Goal: Task Accomplishment & Management: Manage account settings

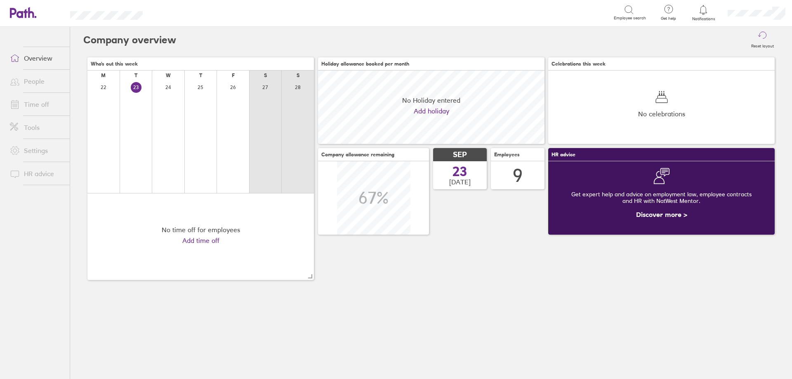
scroll to position [73, 226]
click at [30, 79] on link "People" at bounding box center [36, 81] width 66 height 16
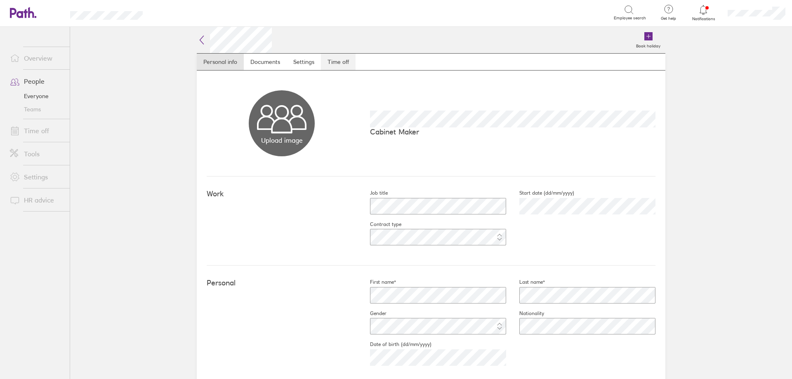
click at [327, 56] on link "Time off" at bounding box center [338, 62] width 35 height 16
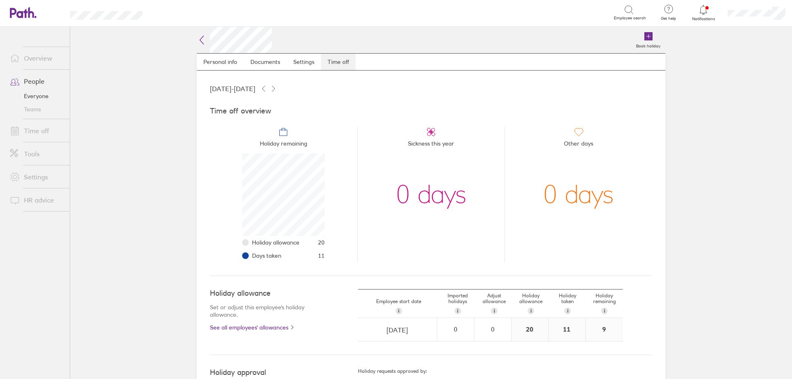
scroll to position [82, 82]
click at [42, 129] on link "Time off" at bounding box center [36, 130] width 66 height 16
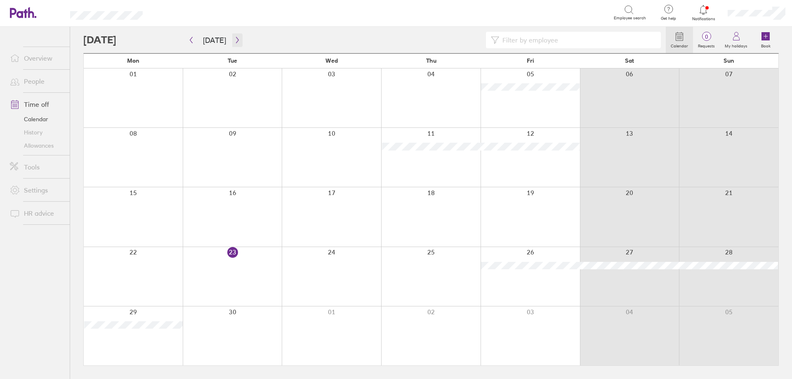
click at [235, 43] on button "button" at bounding box center [237, 40] width 10 height 14
click at [130, 213] on div at bounding box center [133, 216] width 99 height 59
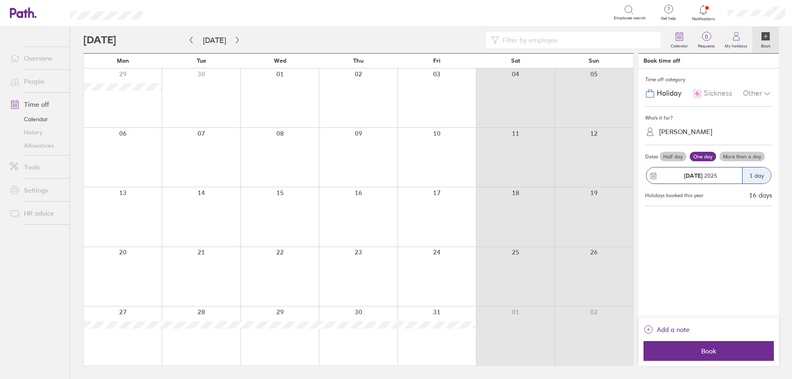
click at [682, 132] on div "[PERSON_NAME]" at bounding box center [685, 132] width 53 height 8
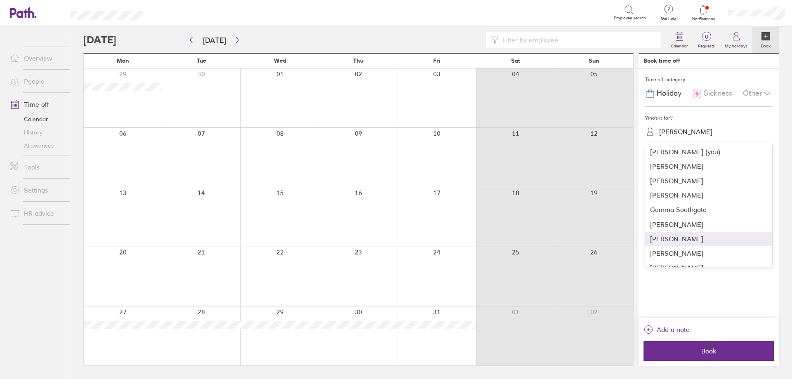
scroll to position [10, 0]
click at [684, 237] on div "[PERSON_NAME]" at bounding box center [708, 243] width 127 height 14
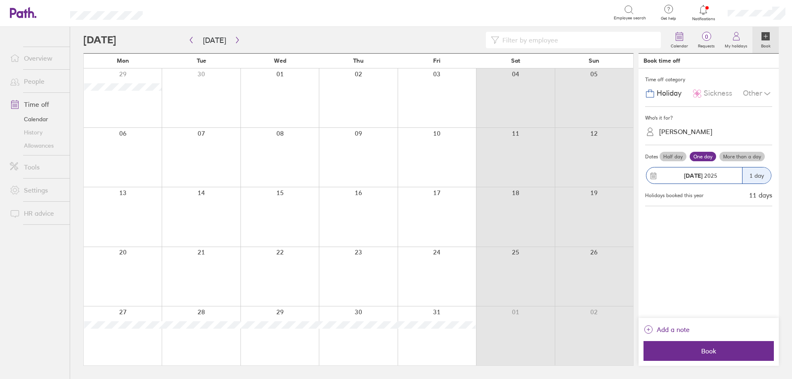
click at [744, 158] on label "More than a day" at bounding box center [741, 157] width 45 height 10
click at [0, 0] on input "More than a day" at bounding box center [0, 0] width 0 height 0
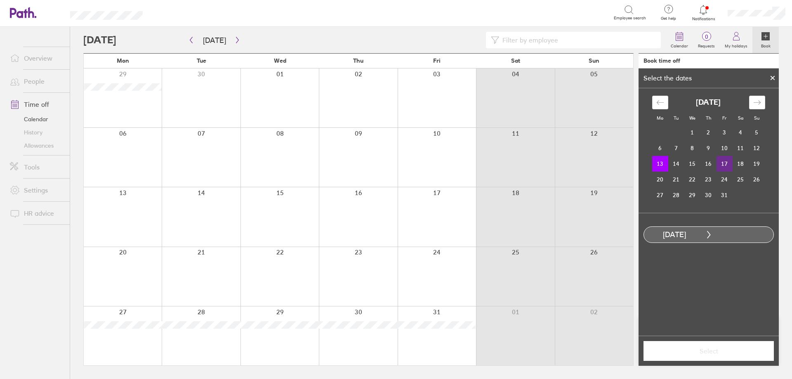
click at [723, 162] on td "17" at bounding box center [724, 164] width 16 height 16
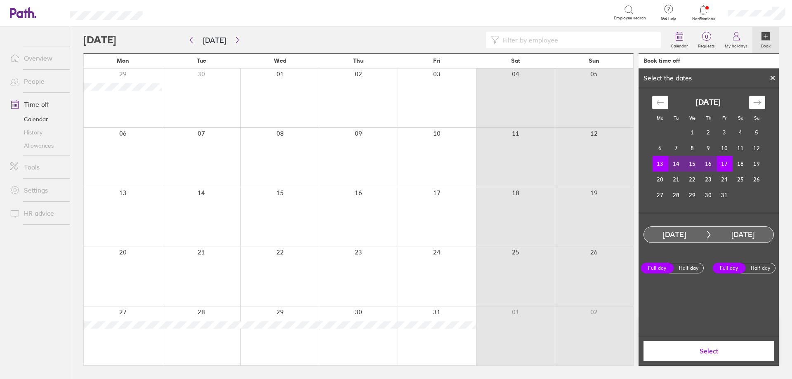
click at [716, 353] on span "Select" at bounding box center [708, 350] width 119 height 7
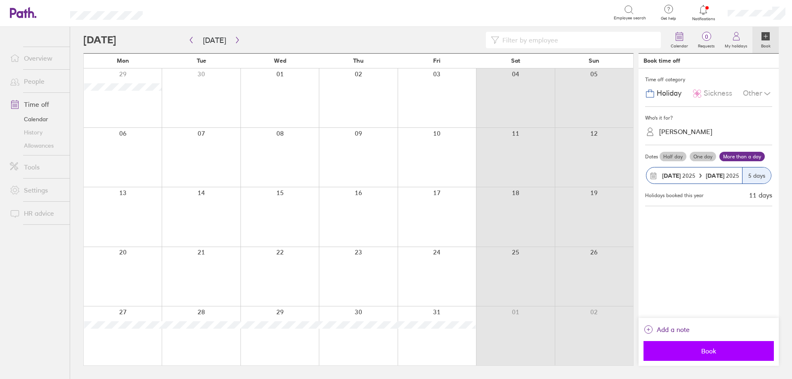
click at [690, 345] on button "Book" at bounding box center [708, 351] width 130 height 20
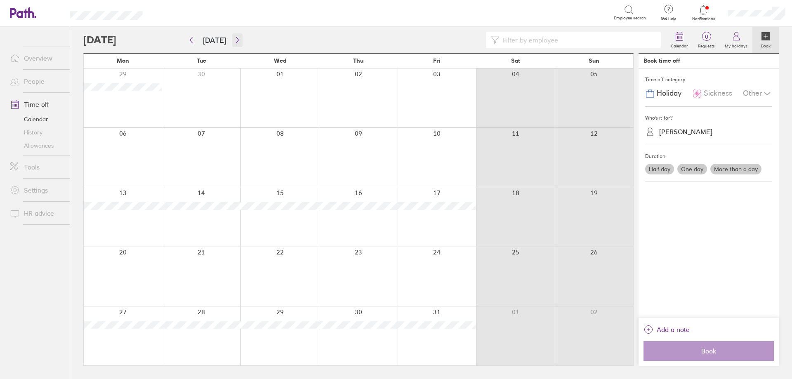
click at [234, 41] on icon "button" at bounding box center [237, 40] width 6 height 7
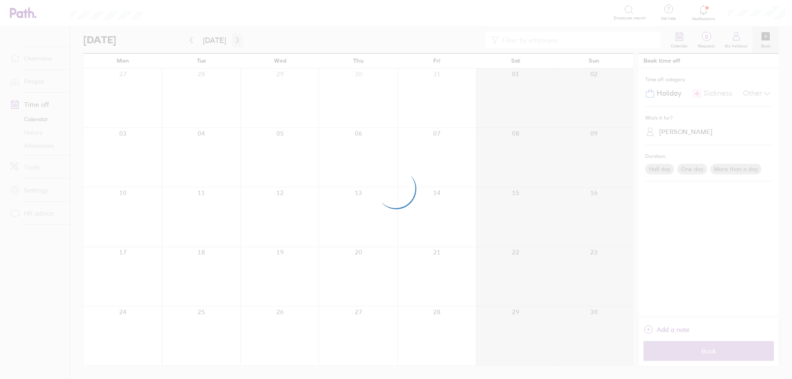
click at [233, 41] on div at bounding box center [396, 189] width 792 height 379
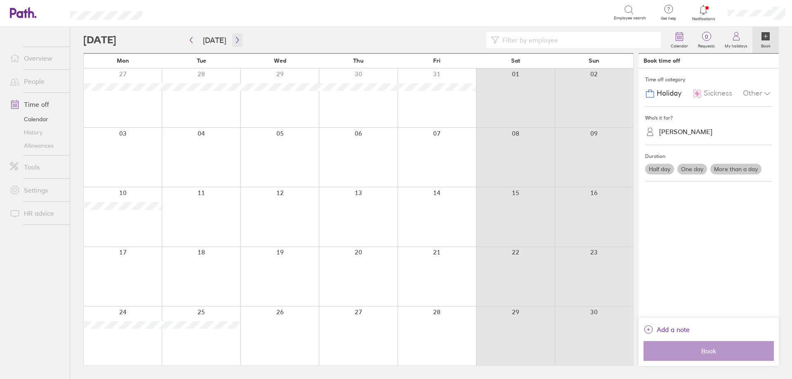
click at [234, 41] on icon "button" at bounding box center [237, 40] width 6 height 7
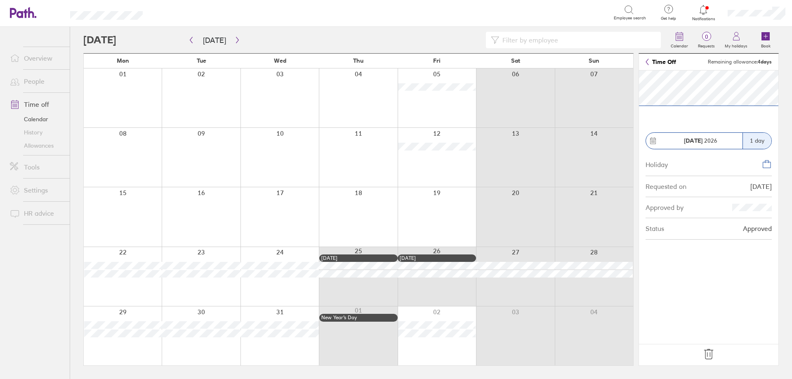
click at [709, 357] on icon at bounding box center [708, 354] width 13 height 13
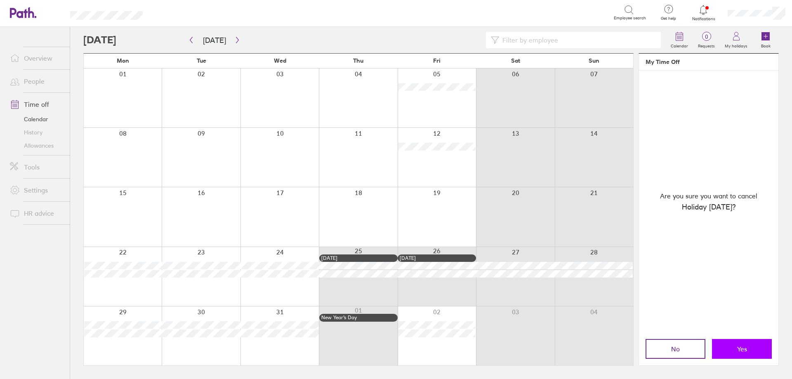
click at [735, 347] on button "Yes" at bounding box center [742, 349] width 60 height 20
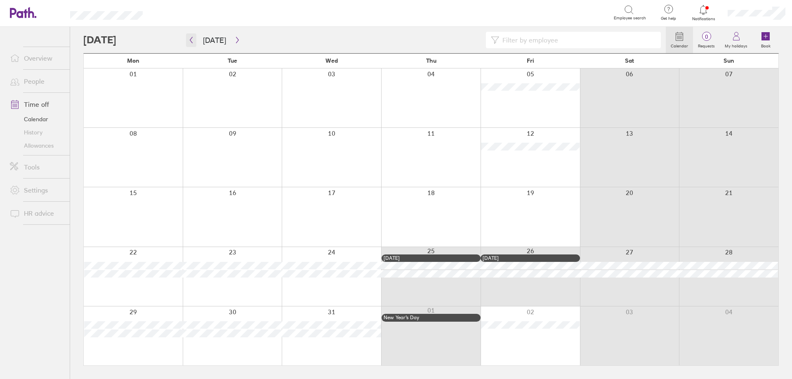
click at [193, 46] on button "button" at bounding box center [191, 40] width 10 height 14
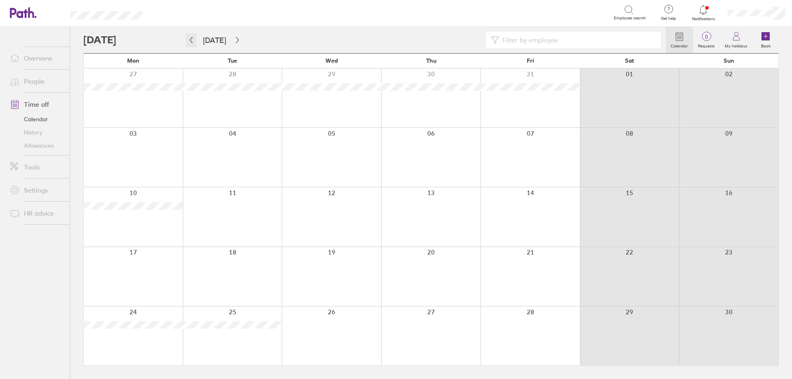
click at [191, 43] on button "button" at bounding box center [191, 40] width 10 height 14
click at [191, 40] on icon "button" at bounding box center [191, 40] width 6 height 7
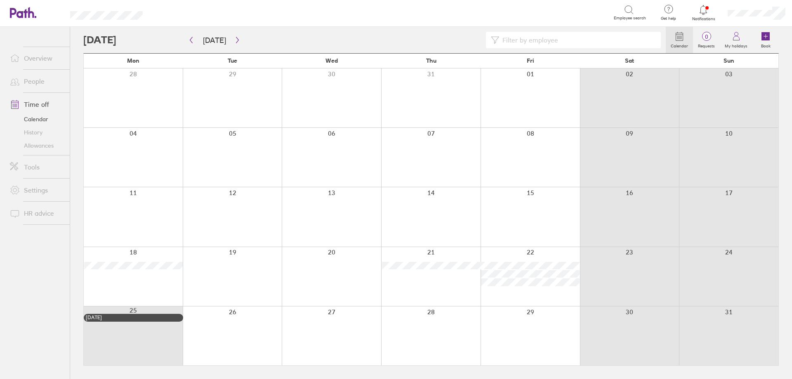
click at [122, 150] on div at bounding box center [133, 157] width 99 height 59
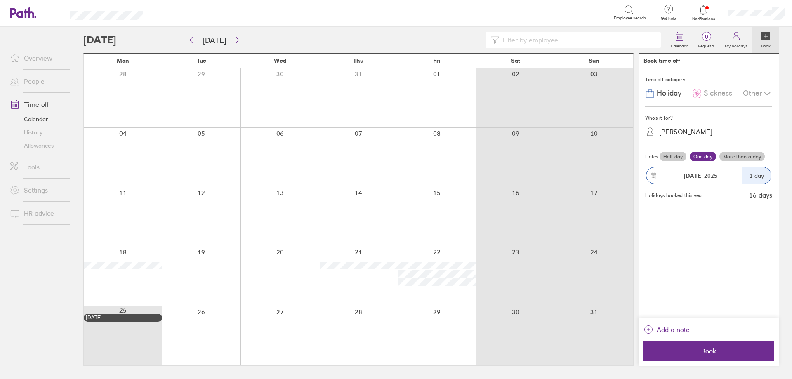
click at [689, 130] on div "[PERSON_NAME]" at bounding box center [685, 132] width 53 height 8
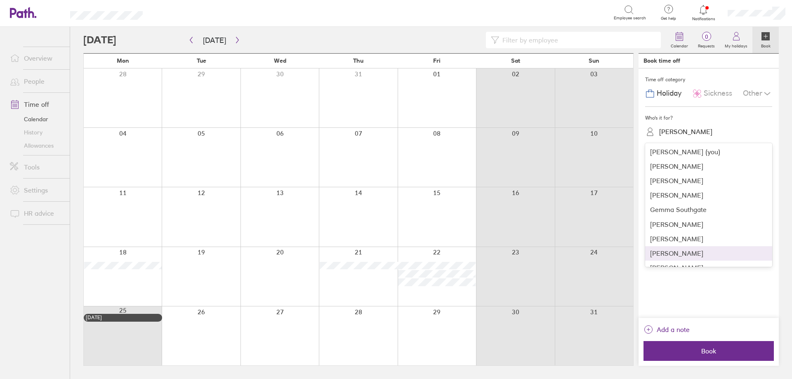
click at [692, 252] on div "[PERSON_NAME]" at bounding box center [708, 253] width 127 height 14
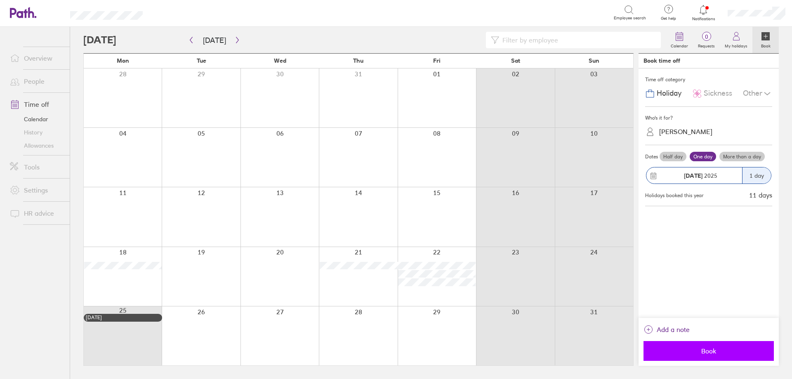
click at [721, 355] on button "Book" at bounding box center [708, 351] width 130 height 20
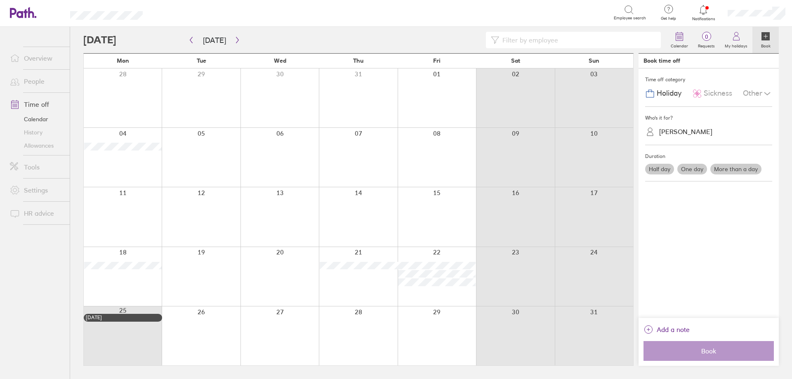
click at [32, 81] on link "People" at bounding box center [36, 81] width 66 height 16
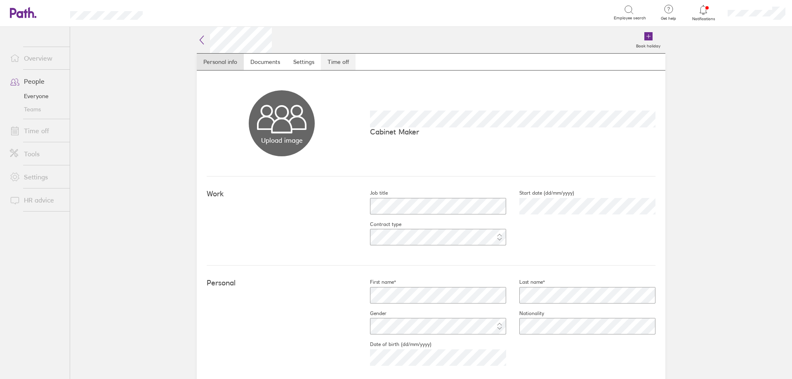
click at [333, 66] on link "Time off" at bounding box center [338, 62] width 35 height 16
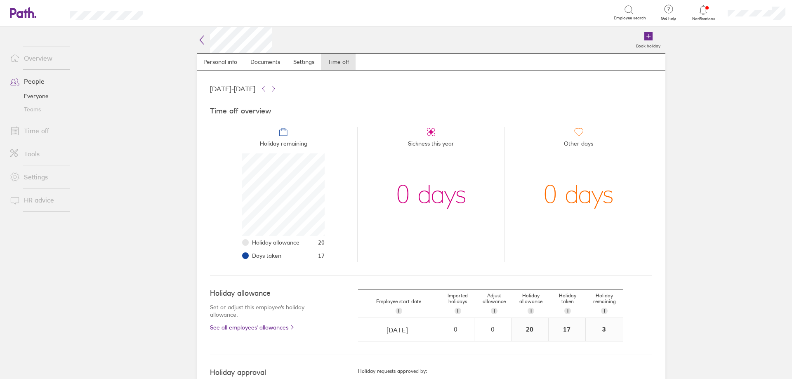
scroll to position [82, 82]
click at [32, 58] on link "Overview" at bounding box center [36, 58] width 66 height 16
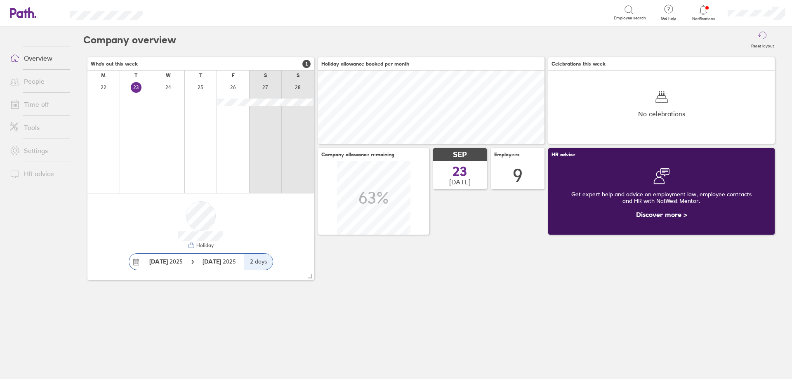
scroll to position [73, 226]
click at [49, 109] on link "Time off" at bounding box center [36, 104] width 66 height 16
